Goal: Task Accomplishment & Management: Use online tool/utility

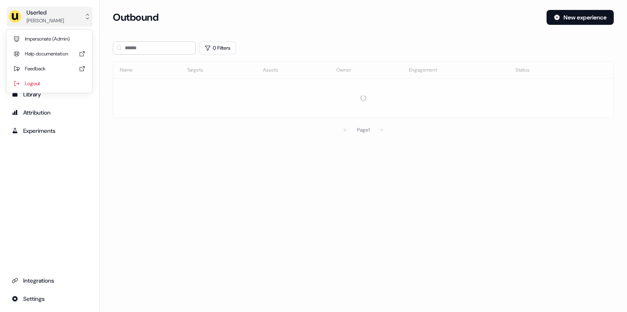
click at [46, 22] on div "[PERSON_NAME]" at bounding box center [45, 21] width 37 height 8
click at [44, 44] on div "Impersonate (Admin)" at bounding box center [49, 38] width 79 height 15
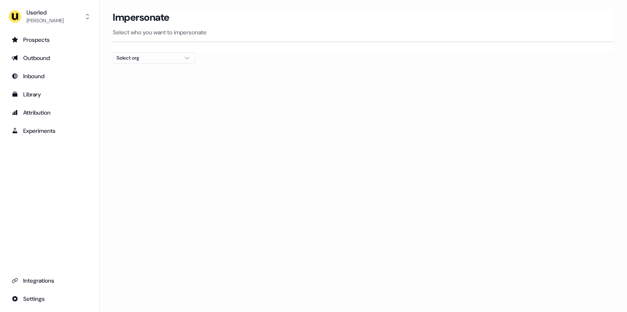
click at [164, 54] on div "Select org" at bounding box center [147, 58] width 62 height 8
type input "****"
click at [145, 86] on div "nPlan" at bounding box center [154, 87] width 82 height 13
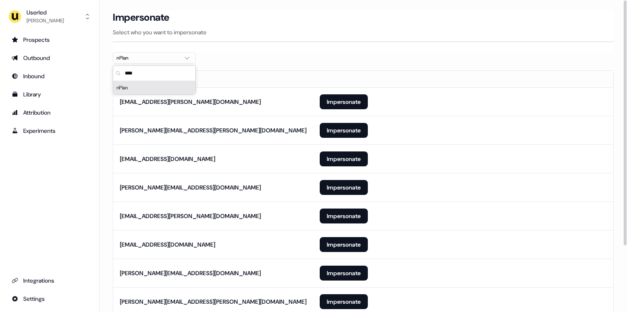
click at [102, 171] on section "Loading... Impersonate Select who you want to impersonate nPlan Email [PERSON_N…" at bounding box center [362, 203] width 527 height 387
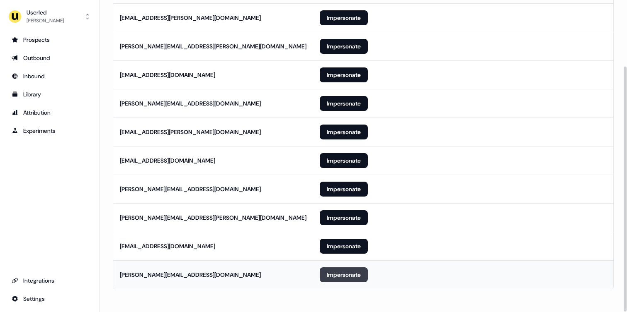
click at [329, 274] on button "Impersonate" at bounding box center [344, 275] width 48 height 15
